Goal: Task Accomplishment & Management: Use online tool/utility

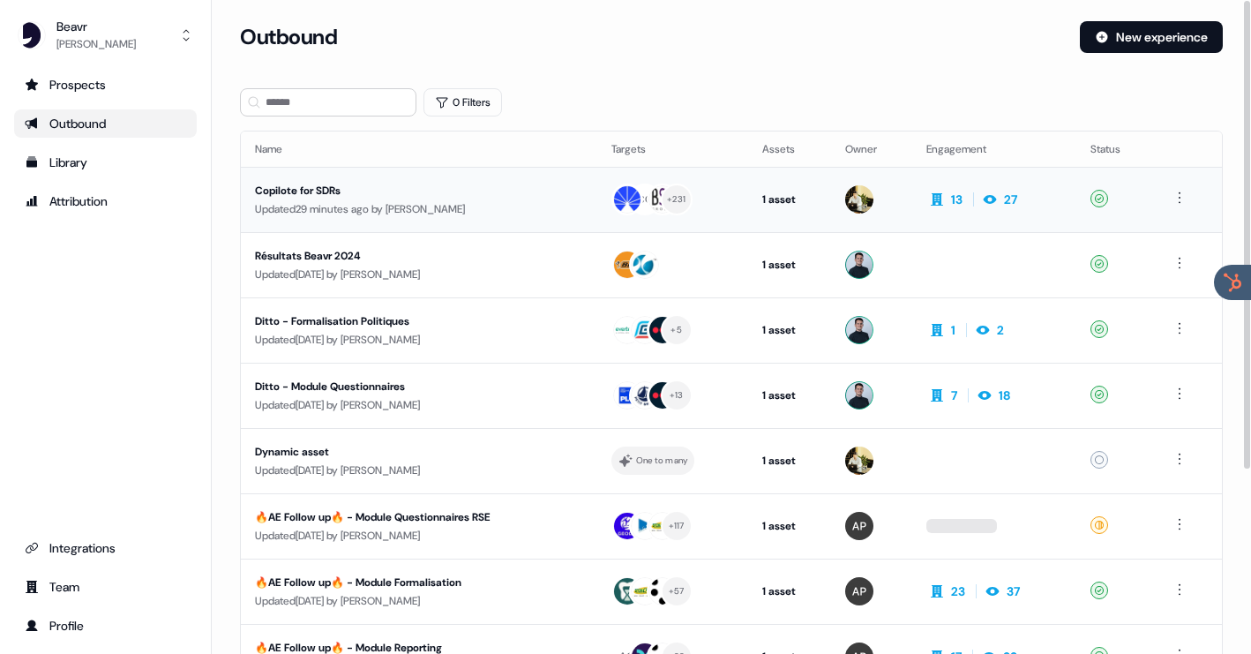
click at [341, 193] on div "Copilote for SDRs" at bounding box center [411, 191] width 313 height 18
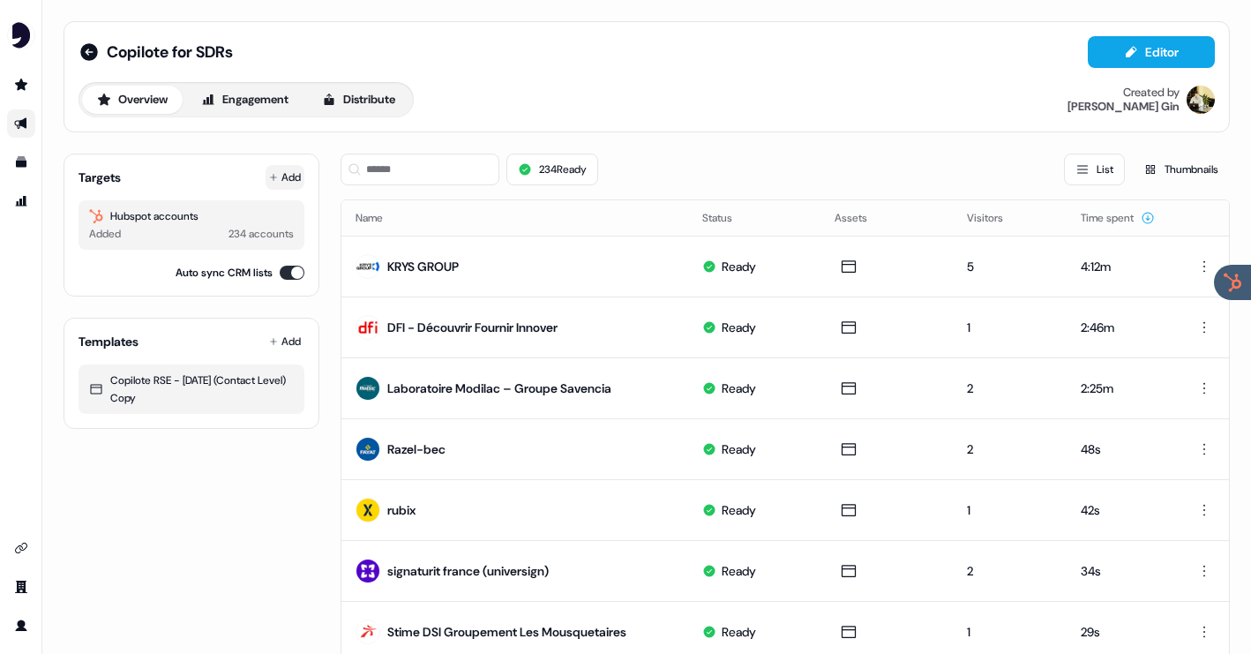
click at [283, 177] on button "Add" at bounding box center [285, 177] width 39 height 25
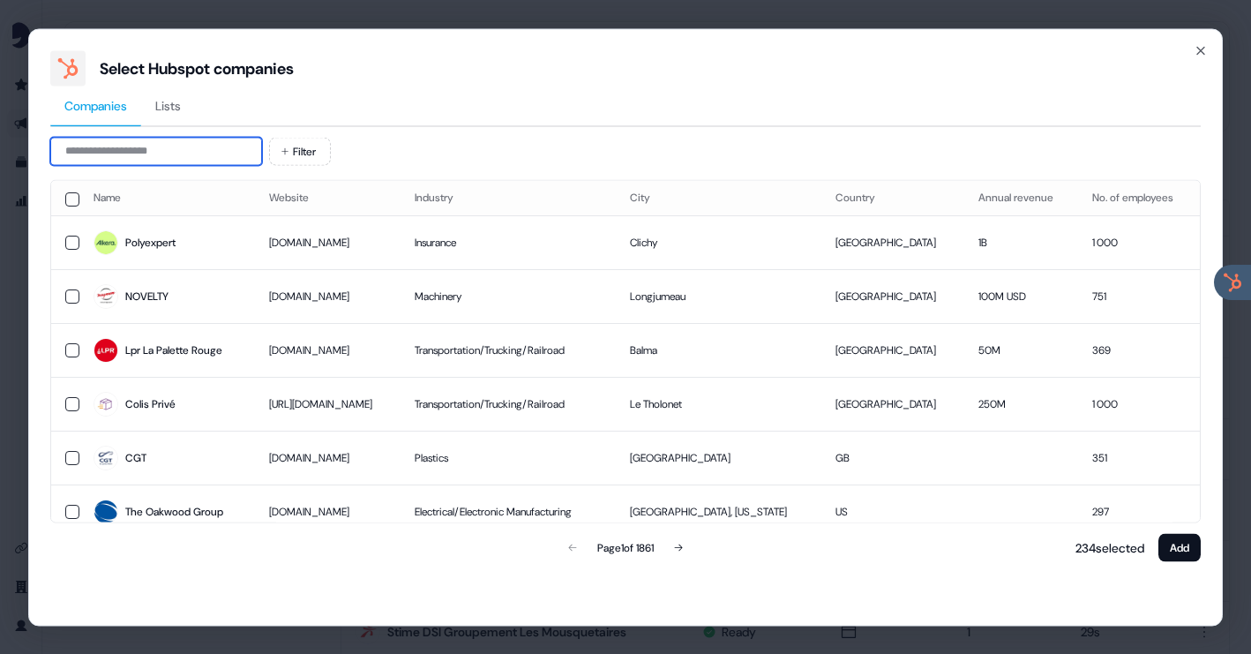
click at [215, 153] on input at bounding box center [156, 151] width 212 height 28
type input "*"
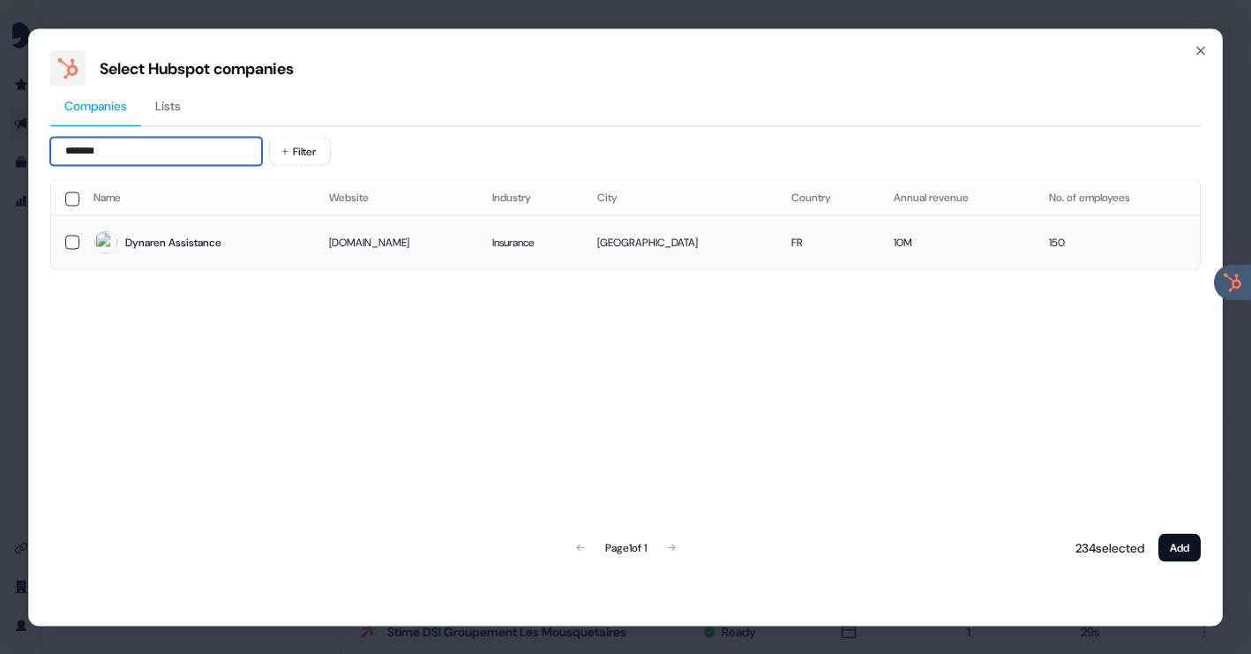
type input "*******"
click at [71, 241] on button "button" at bounding box center [72, 242] width 14 height 14
click at [1194, 543] on button "Add" at bounding box center [1179, 547] width 42 height 28
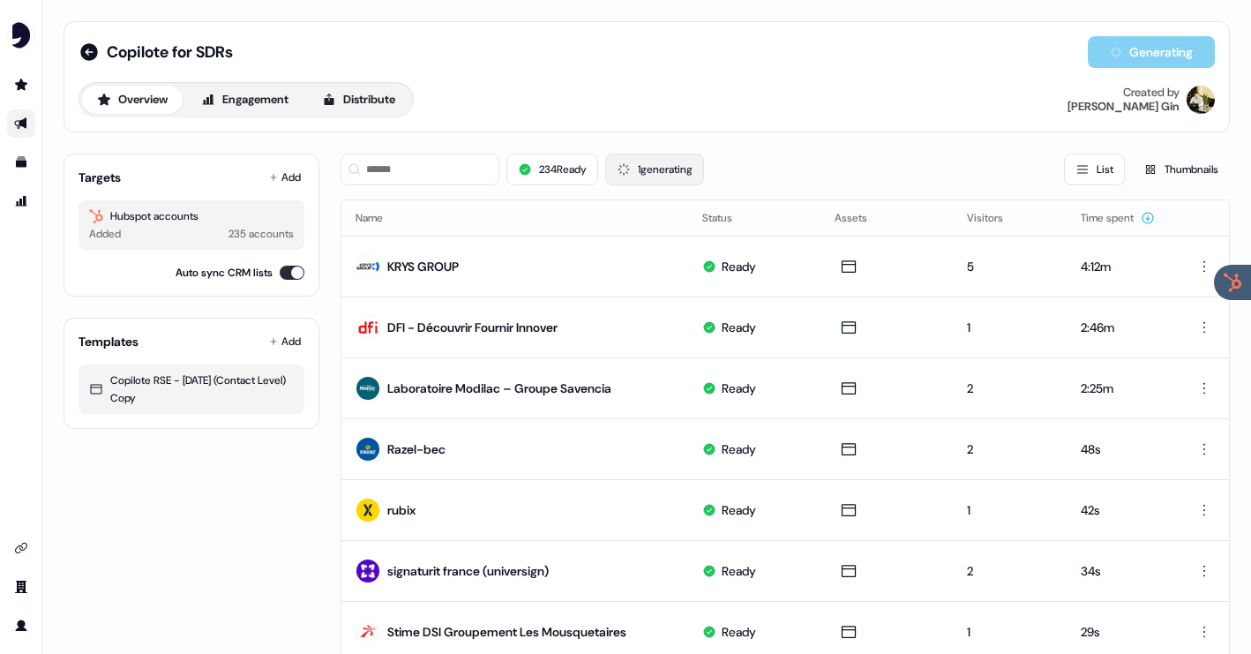
click at [672, 174] on button "1 generating" at bounding box center [654, 169] width 99 height 32
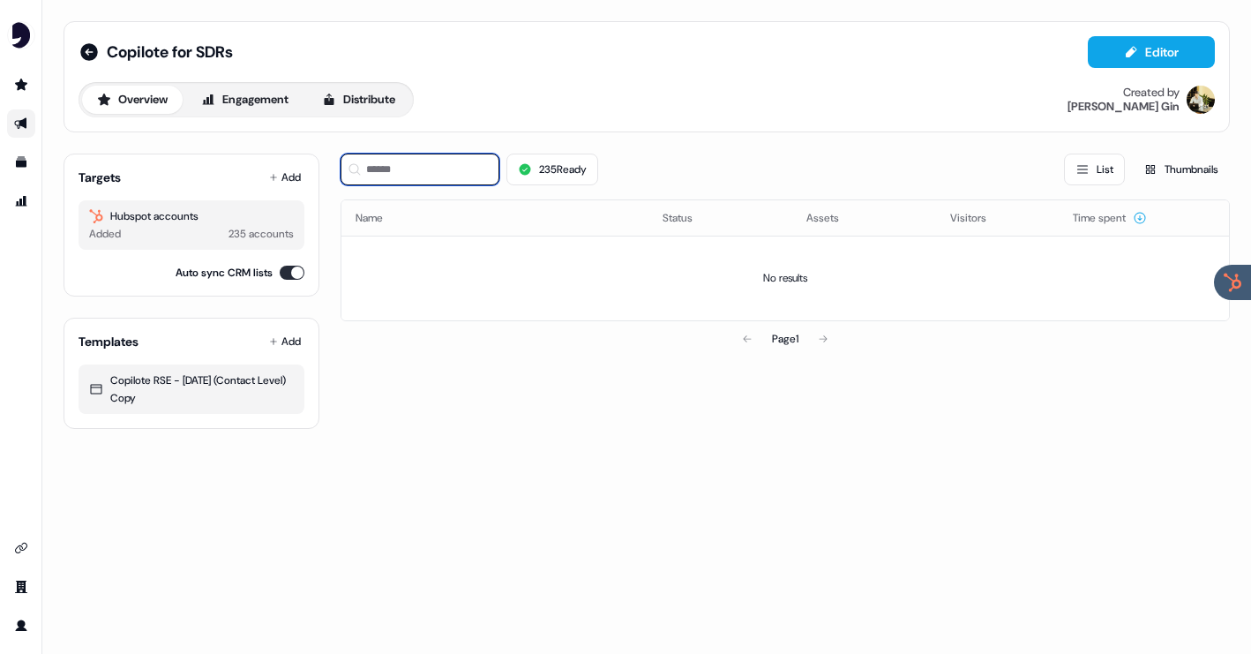
click at [425, 168] on input at bounding box center [420, 169] width 159 height 32
click at [527, 167] on icon at bounding box center [525, 169] width 11 height 11
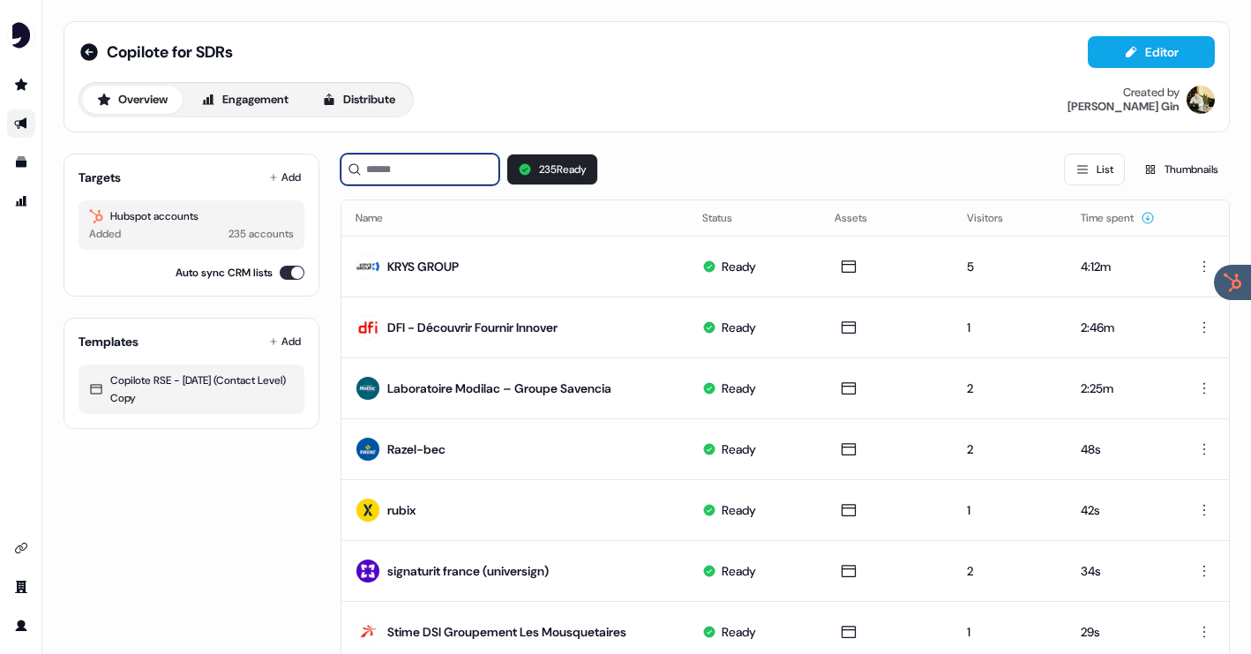
click at [430, 175] on input at bounding box center [420, 169] width 159 height 32
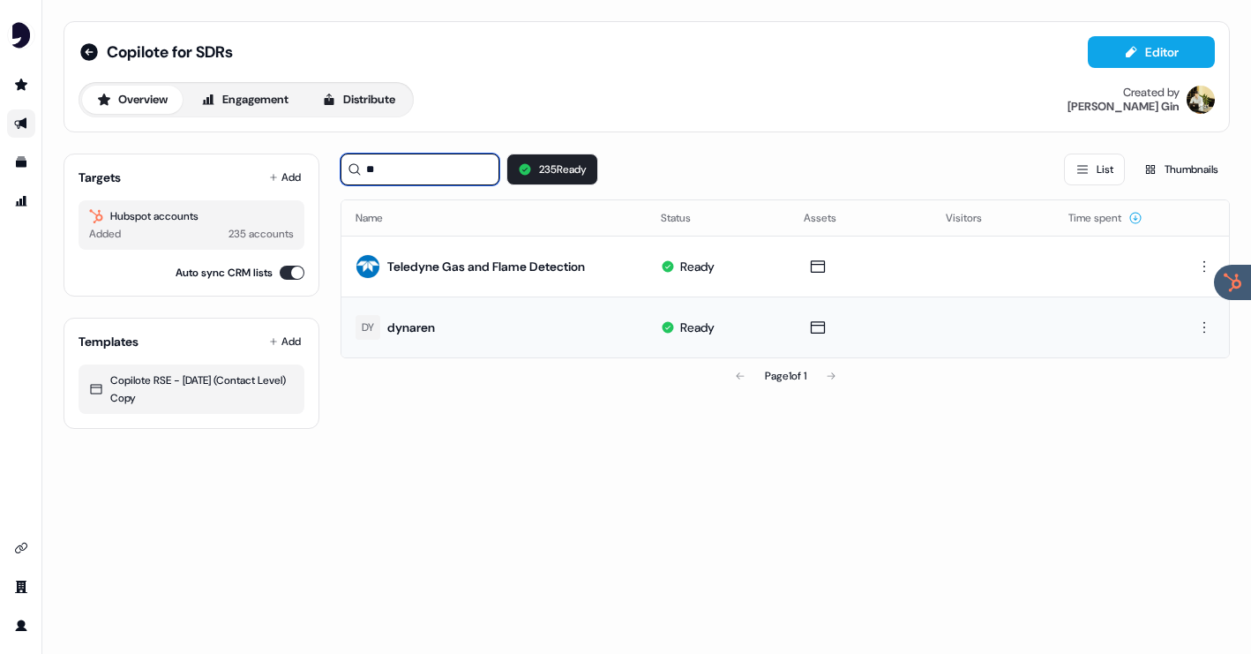
type input "**"
click at [461, 312] on td "DY dynaren" at bounding box center [493, 326] width 305 height 61
click at [820, 331] on icon at bounding box center [817, 327] width 21 height 18
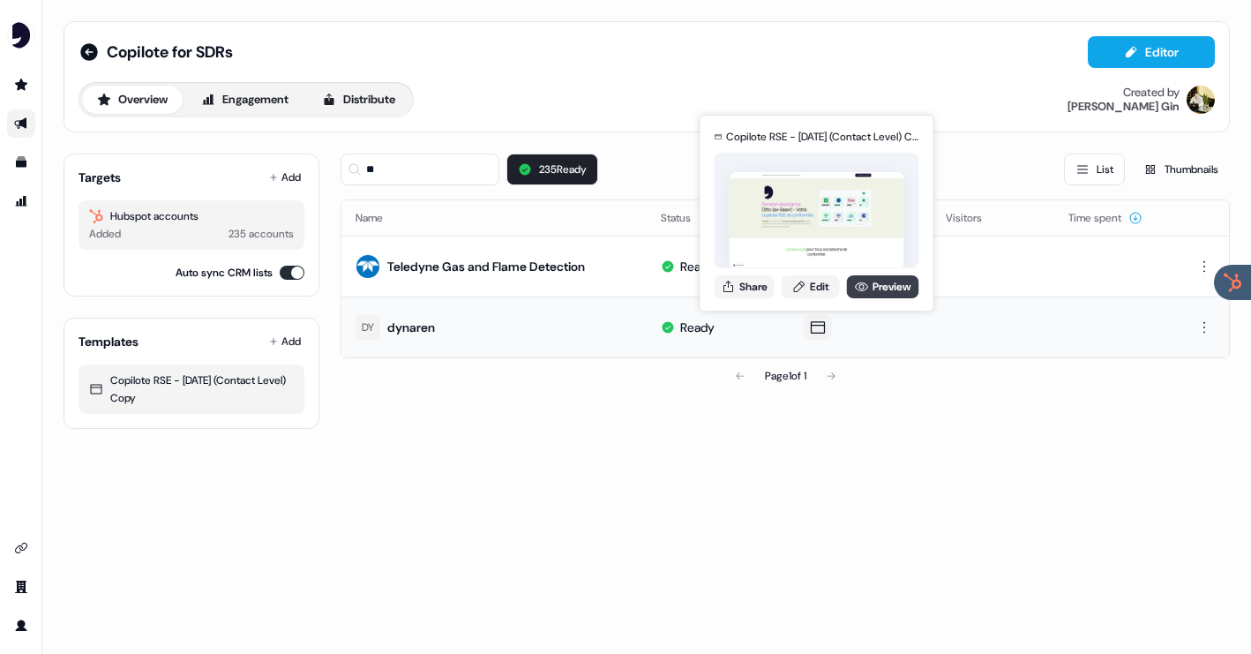
click at [861, 278] on link "Preview" at bounding box center [883, 286] width 72 height 23
click at [745, 286] on button "Share" at bounding box center [745, 286] width 60 height 23
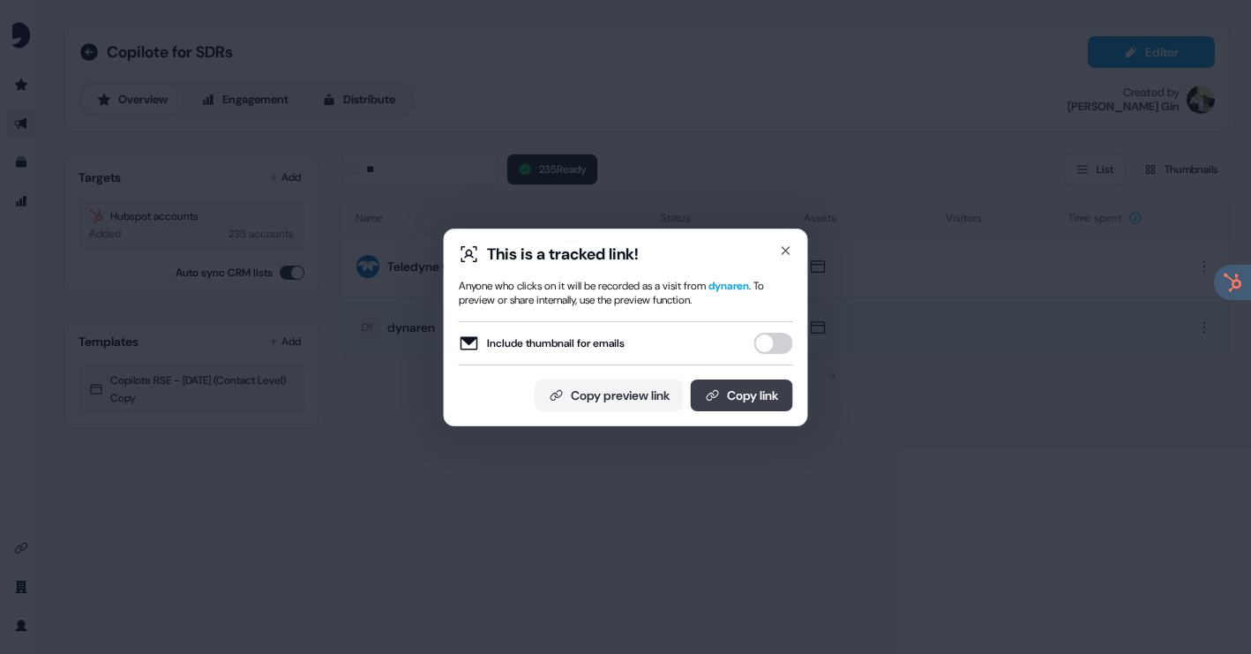
click at [724, 388] on button "Copy link" at bounding box center [742, 395] width 102 height 32
